Goal: Task Accomplishment & Management: Manage account settings

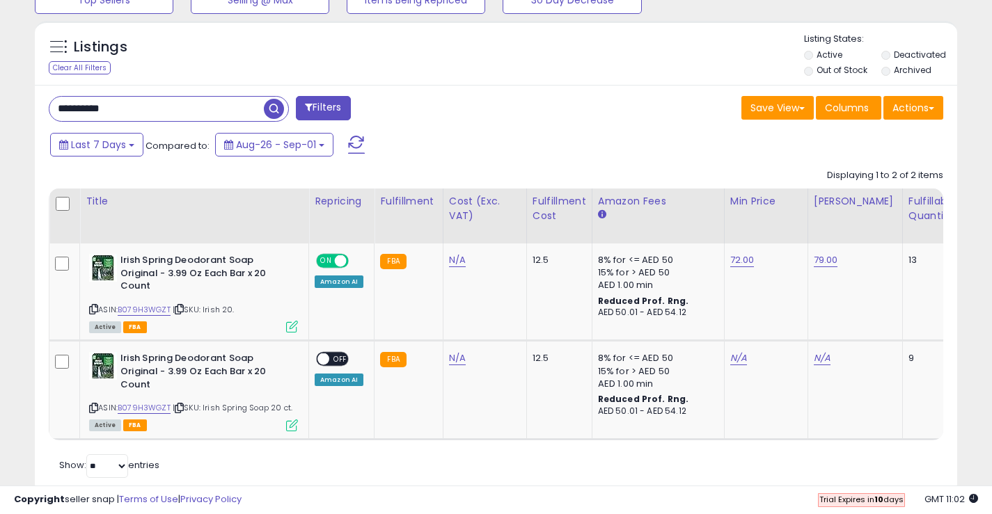
scroll to position [285, 534]
type input "**********"
click at [284, 106] on span "button" at bounding box center [274, 109] width 20 height 20
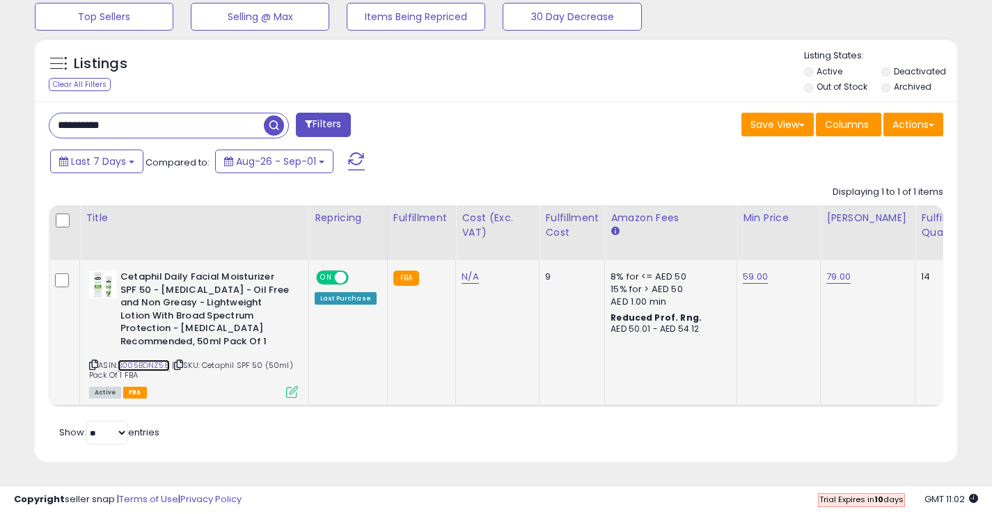
click at [134, 360] on link "B005BDNZ58" at bounding box center [144, 366] width 52 height 12
click at [292, 386] on icon at bounding box center [292, 392] width 12 height 12
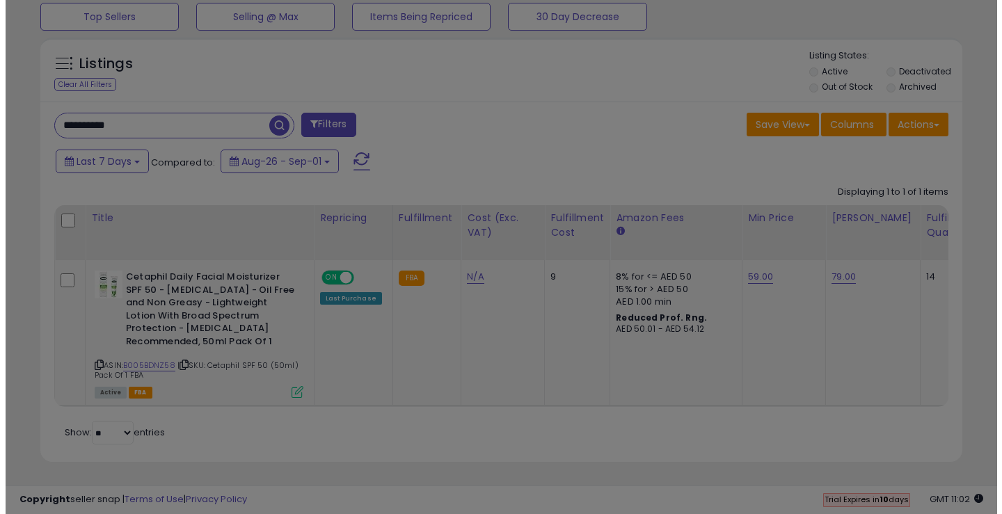
scroll to position [285, 540]
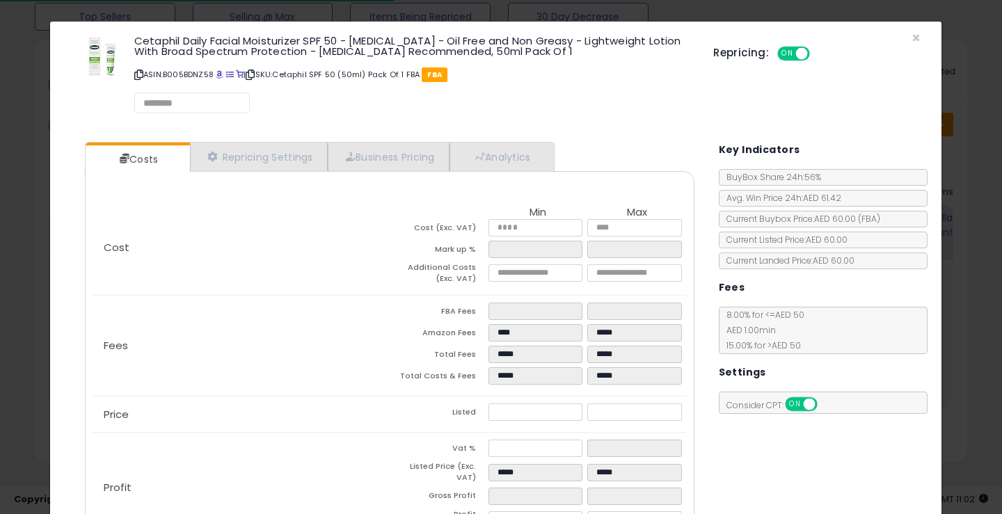
select select "**********"
click at [228, 164] on link "Repricing Settings" at bounding box center [259, 157] width 138 height 29
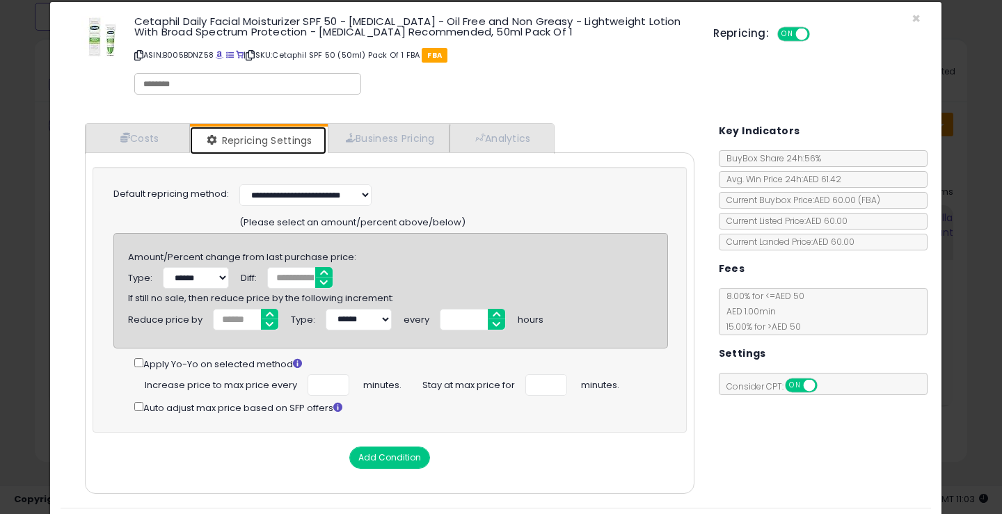
scroll to position [0, 0]
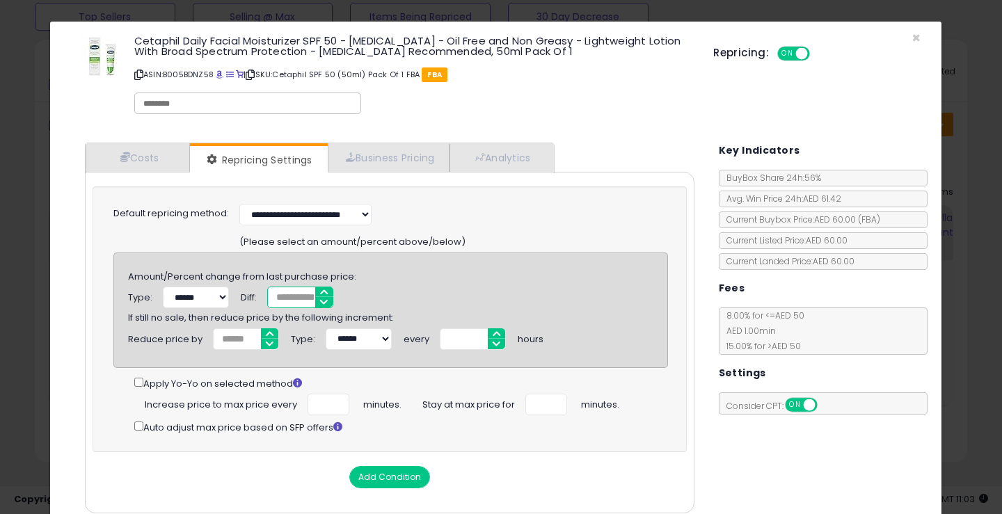
drag, startPoint x: 291, startPoint y: 299, endPoint x: 266, endPoint y: 299, distance: 25.1
click at [266, 299] on div "Type: ****** ******* Diff: *" at bounding box center [336, 298] width 436 height 22
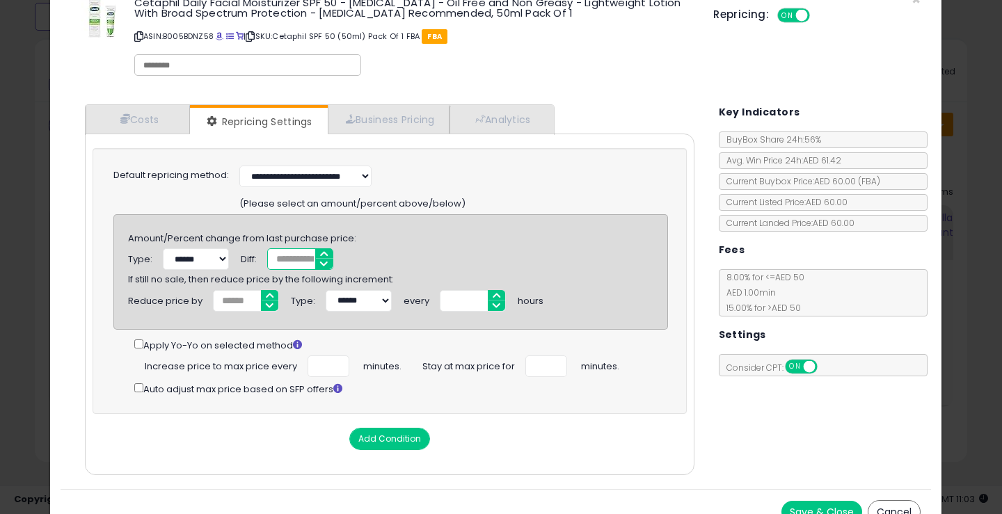
scroll to position [58, 0]
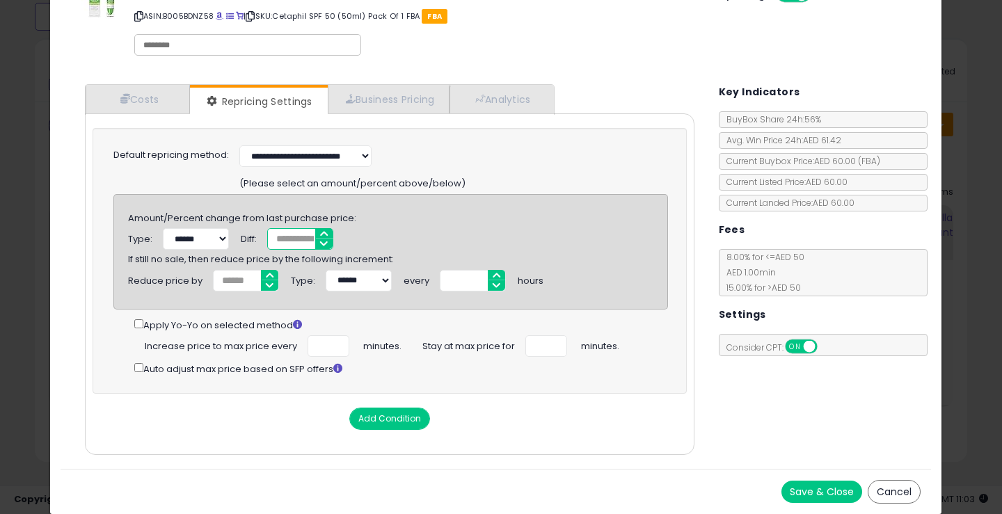
type input "*"
click at [798, 500] on button "Save & Close" at bounding box center [822, 492] width 81 height 22
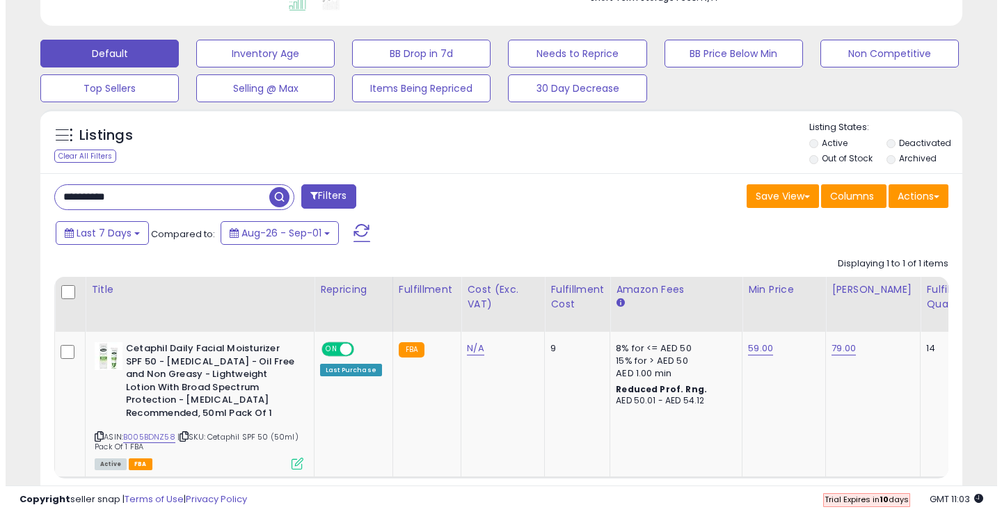
scroll to position [272, 0]
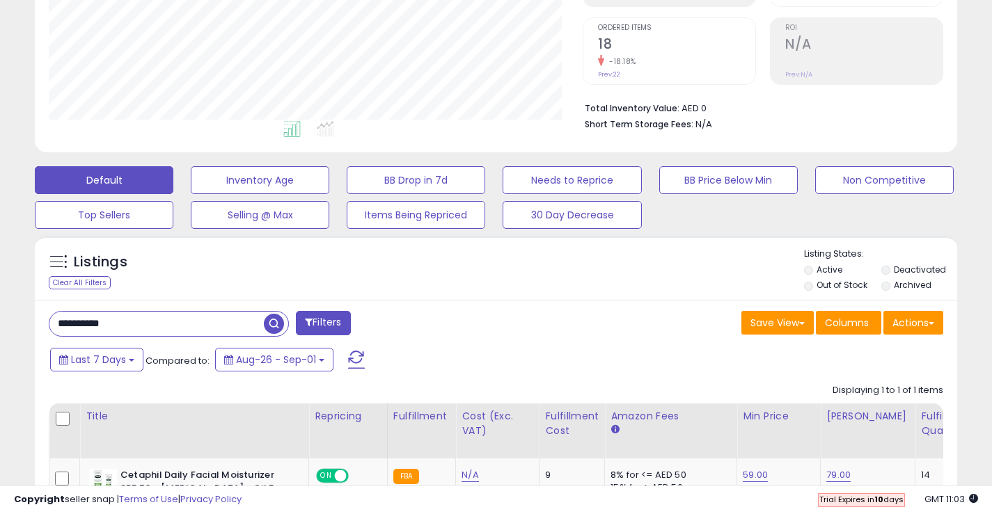
drag, startPoint x: 150, startPoint y: 331, endPoint x: 26, endPoint y: 320, distance: 124.4
click at [27, 320] on div "Listings Clear All Filters" at bounding box center [495, 454] width 943 height 450
type input "****"
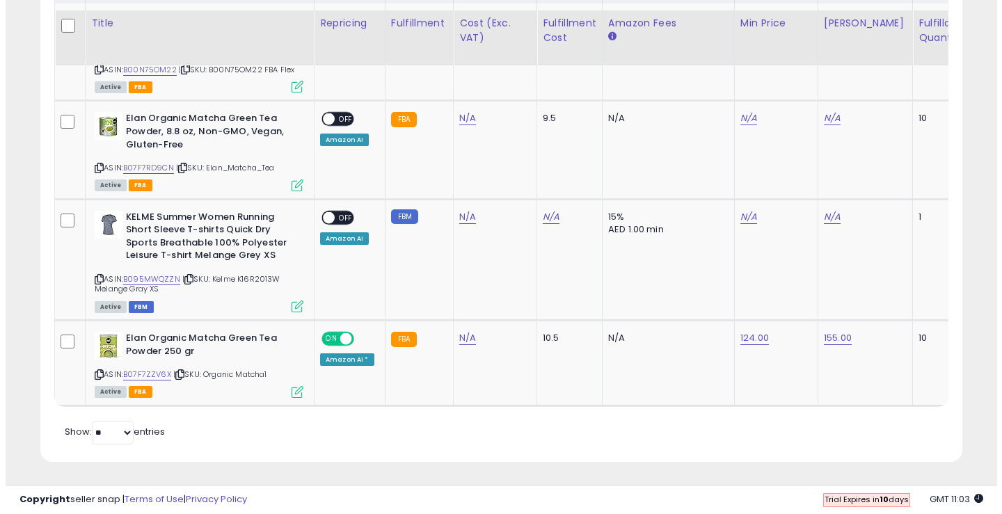
scroll to position [285, 534]
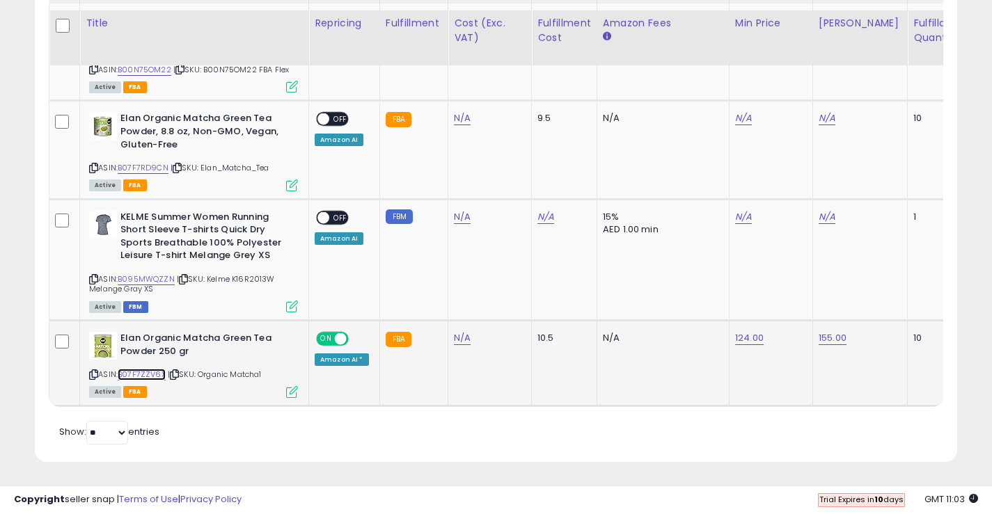
click at [140, 369] on link "B07F7ZZV6X" at bounding box center [142, 375] width 48 height 12
click at [285, 386] on div "Active FBA" at bounding box center [193, 391] width 209 height 10
click at [295, 386] on icon at bounding box center [292, 392] width 12 height 12
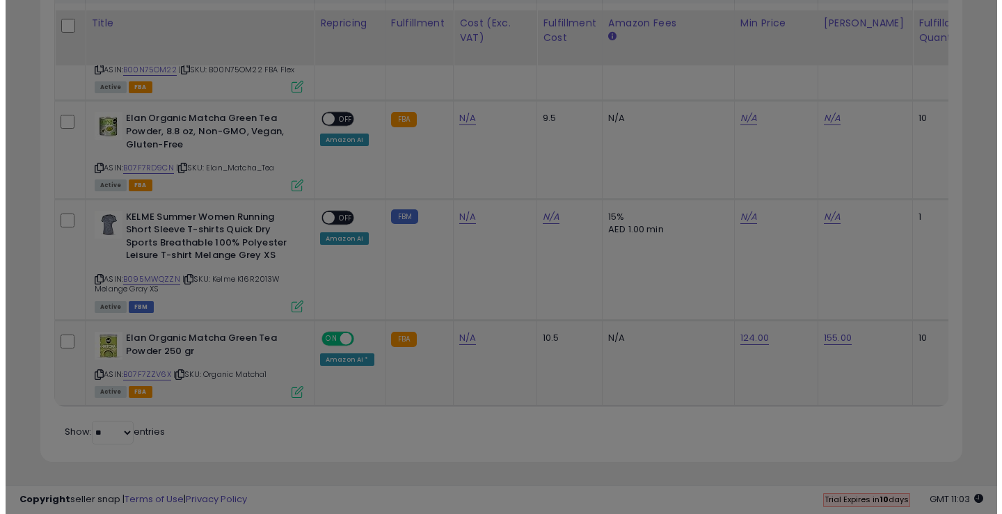
scroll to position [285, 540]
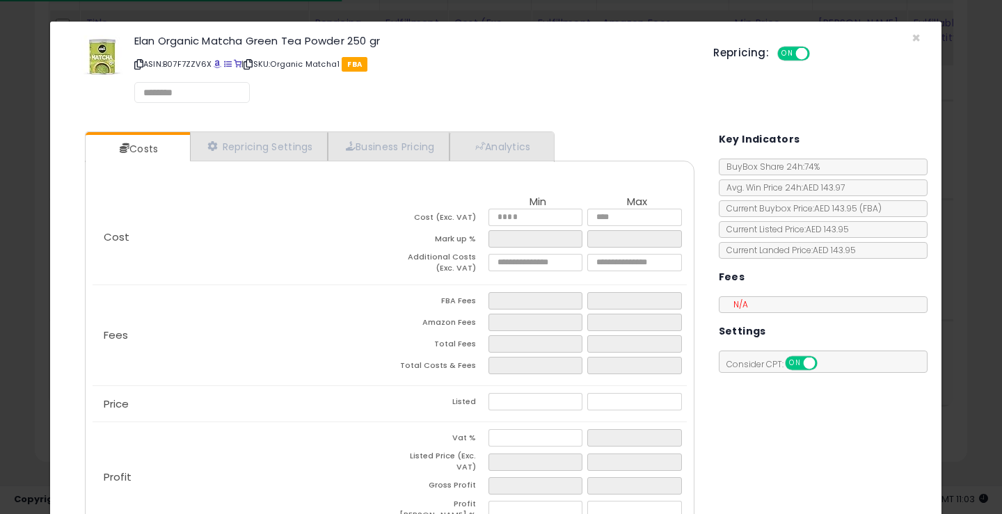
select select "*********"
click at [299, 141] on link "Repricing Settings" at bounding box center [259, 147] width 138 height 29
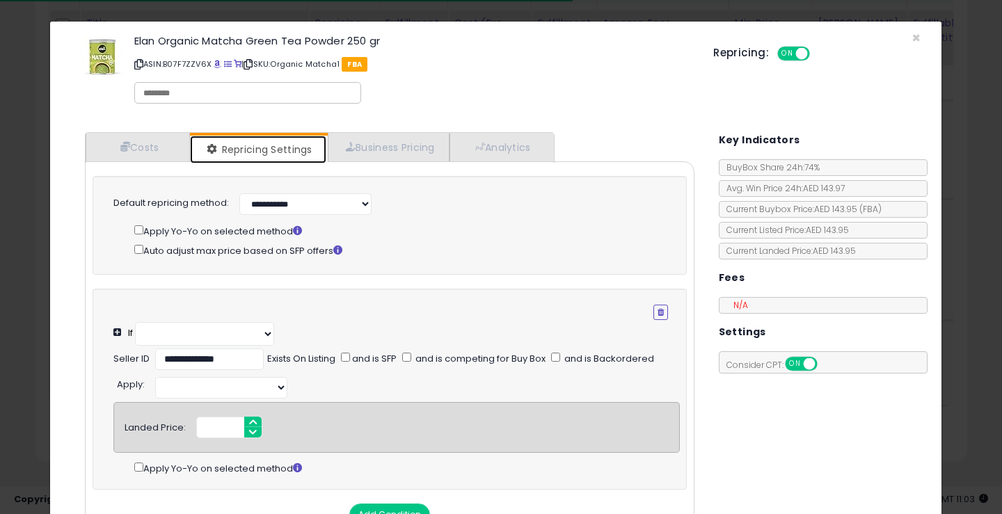
select select "**********"
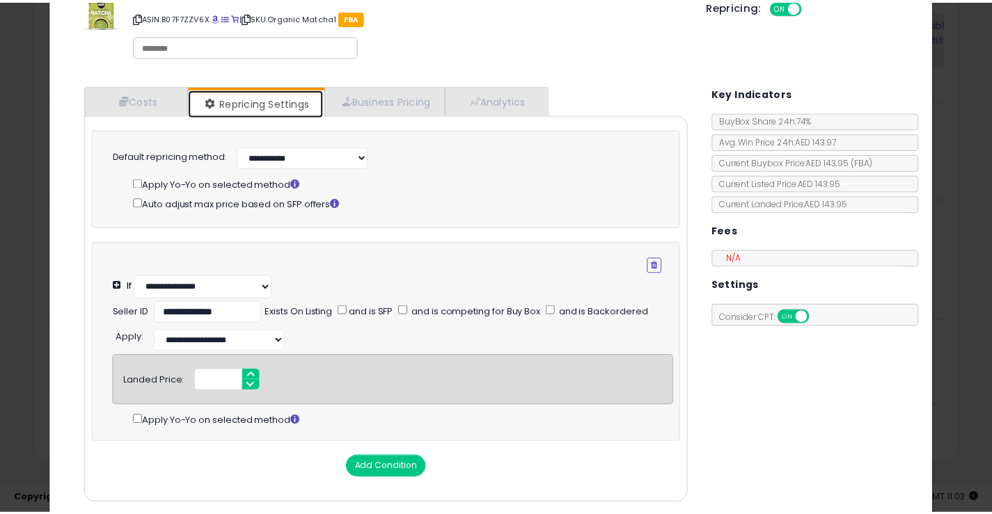
scroll to position [0, 0]
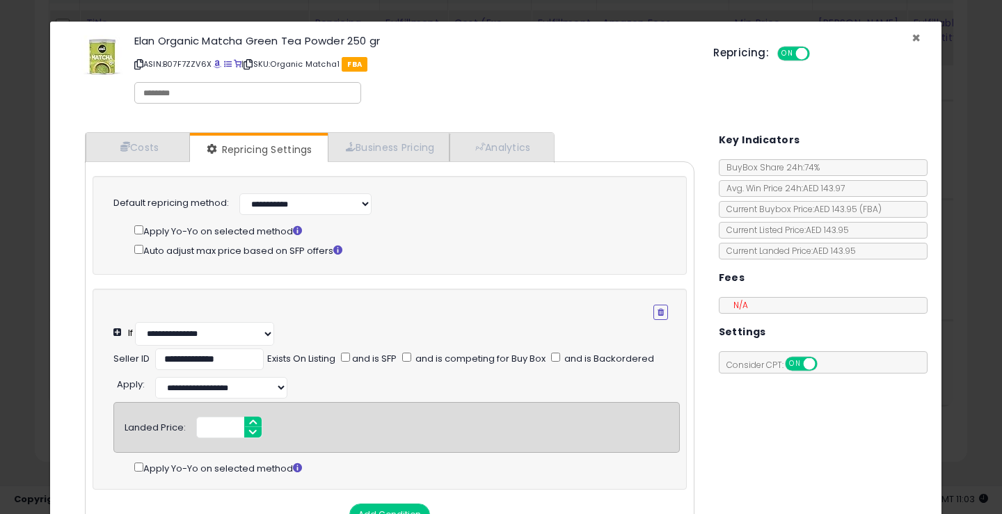
click at [912, 29] on span "×" at bounding box center [916, 38] width 9 height 20
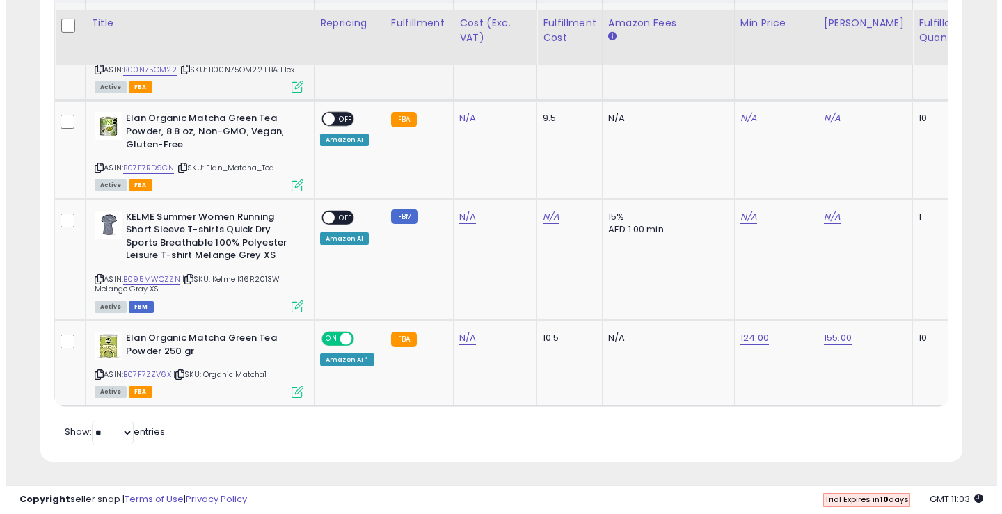
scroll to position [695807, 695558]
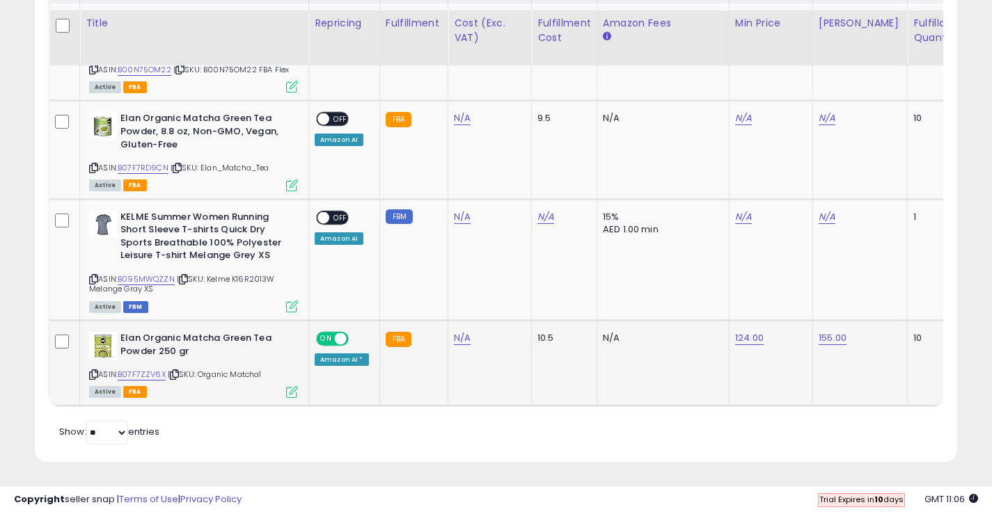
click at [293, 386] on icon at bounding box center [292, 392] width 12 height 12
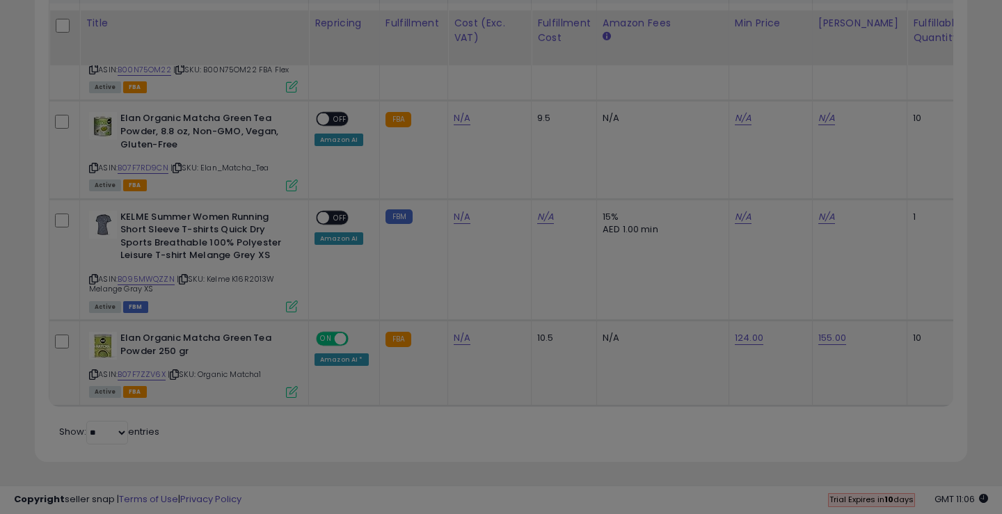
scroll to position [285, 540]
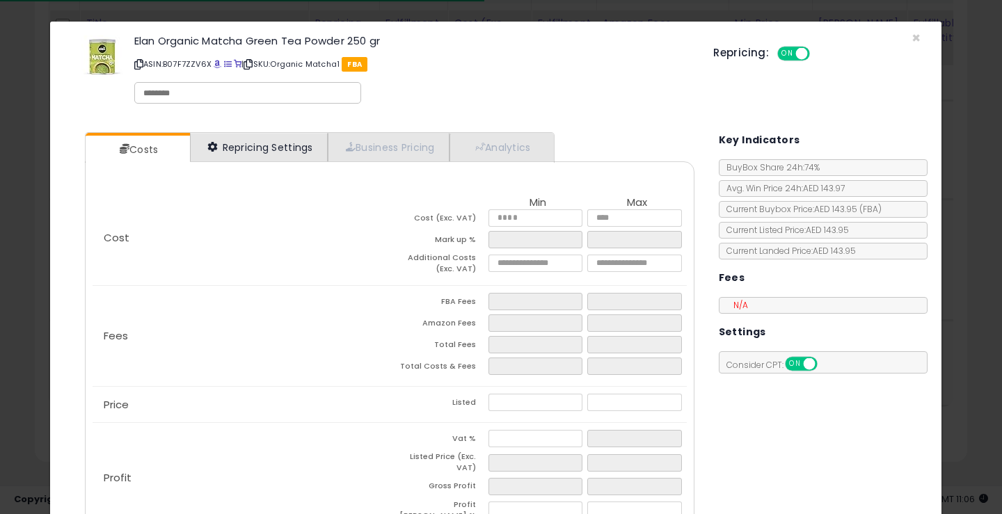
select select "**********"
click at [244, 140] on link "Repricing Settings" at bounding box center [259, 147] width 138 height 29
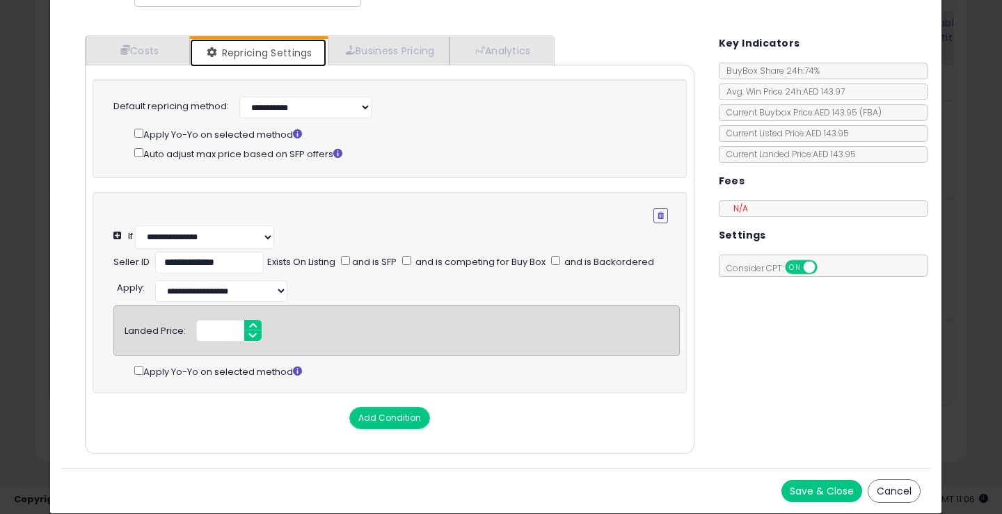
scroll to position [106, 0]
click at [794, 494] on button "Save & Close" at bounding box center [822, 491] width 81 height 22
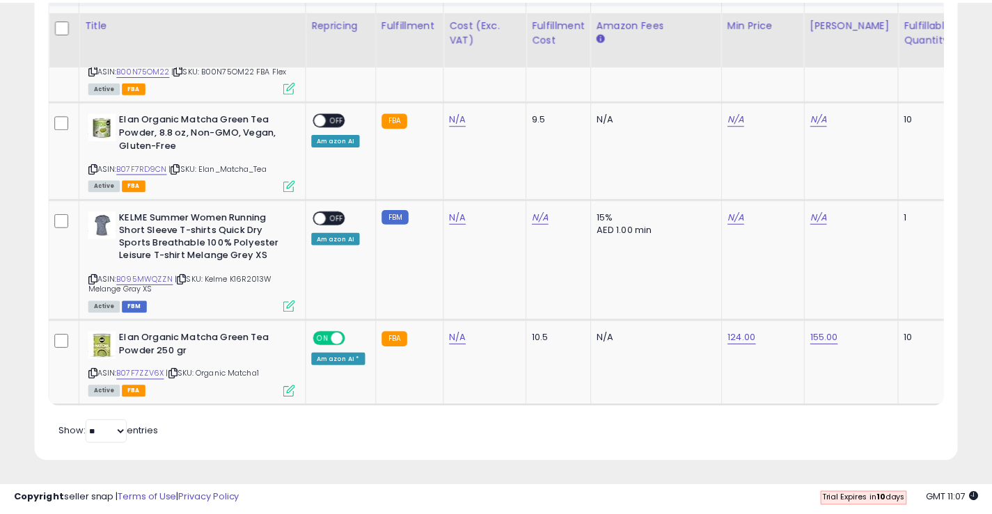
scroll to position [695807, 695558]
